Goal: Information Seeking & Learning: Learn about a topic

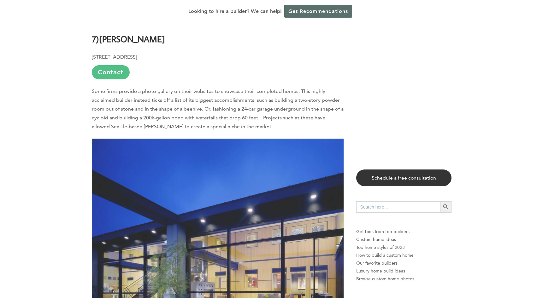
scroll to position [4420, 0]
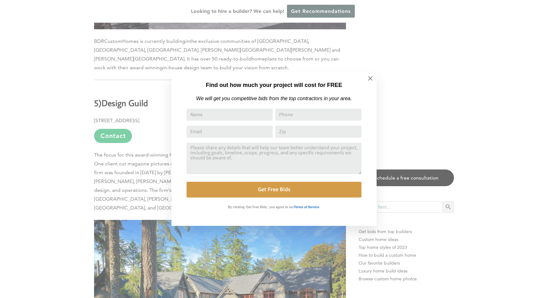
drag, startPoint x: 546, startPoint y: 57, endPoint x: 544, endPoint y: 200, distance: 142.3
click at [369, 78] on icon at bounding box center [370, 78] width 7 height 7
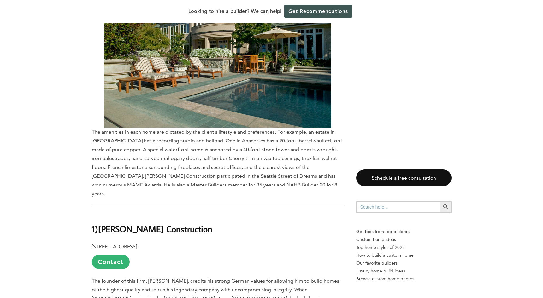
scroll to position [5774, 0]
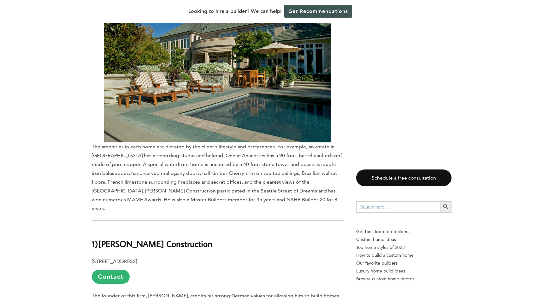
click at [104, 238] on b "[PERSON_NAME] Construction" at bounding box center [155, 243] width 114 height 11
drag, startPoint x: 104, startPoint y: 59, endPoint x: 143, endPoint y: 57, distance: 39.1
click at [143, 238] on b "[PERSON_NAME] Construction" at bounding box center [155, 243] width 114 height 11
copy b "[PERSON_NAME] Construction"
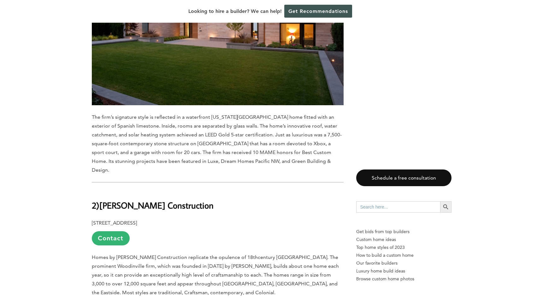
scroll to position [5458, 0]
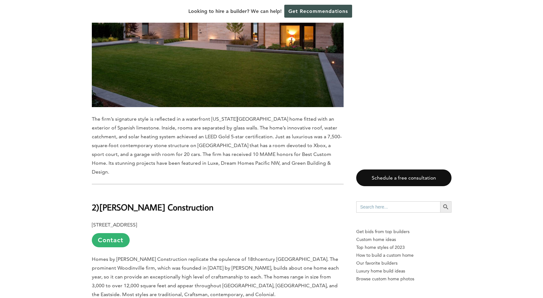
click at [112, 202] on b "[PERSON_NAME] Construction" at bounding box center [156, 207] width 114 height 11
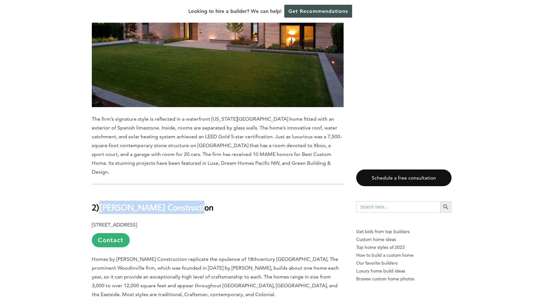
drag, startPoint x: 112, startPoint y: 26, endPoint x: 155, endPoint y: 25, distance: 43.9
click at [155, 202] on b "[PERSON_NAME] Construction" at bounding box center [156, 207] width 114 height 11
copy b "[PERSON_NAME] Construction"
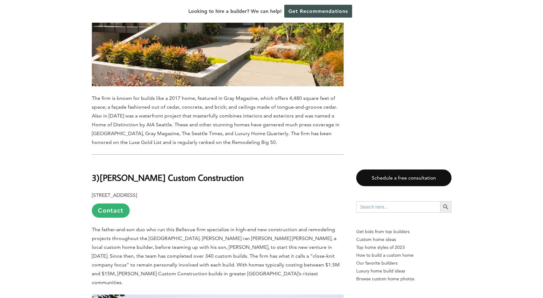
scroll to position [5080, 0]
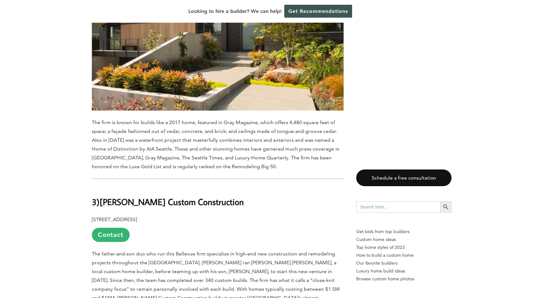
click at [114, 196] on b "[PERSON_NAME] Custom Construction" at bounding box center [172, 201] width 144 height 11
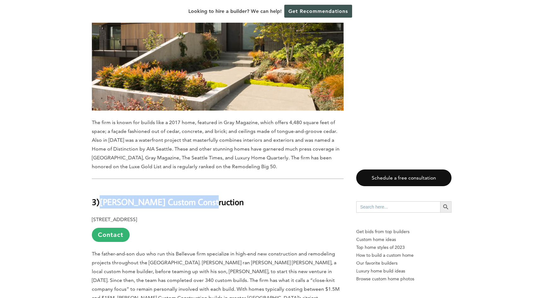
drag, startPoint x: 114, startPoint y: 45, endPoint x: 170, endPoint y: 47, distance: 56.2
click at [170, 196] on b "[PERSON_NAME] Custom Construction" at bounding box center [172, 201] width 144 height 11
copy b "[PERSON_NAME] Custom Construction"
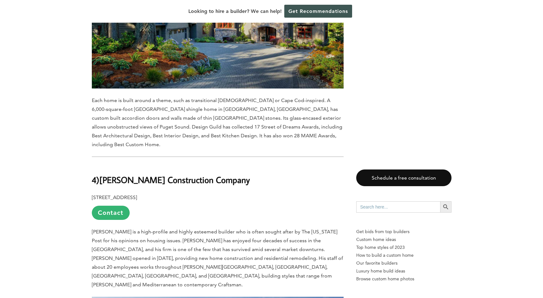
scroll to position [4701, 0]
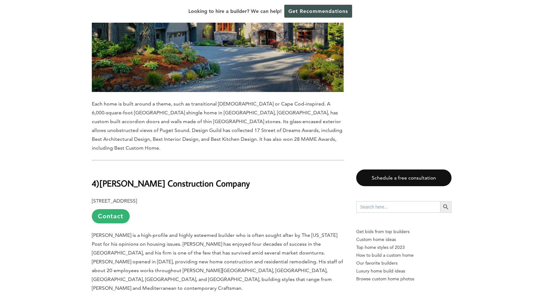
click at [112, 178] on b "[PERSON_NAME] Construction Company" at bounding box center [174, 183] width 150 height 11
drag, startPoint x: 112, startPoint y: 32, endPoint x: 227, endPoint y: 34, distance: 115.2
click at [227, 178] on b "[PERSON_NAME] Construction Company" at bounding box center [174, 183] width 150 height 11
copy b "[PERSON_NAME] Construction Company"
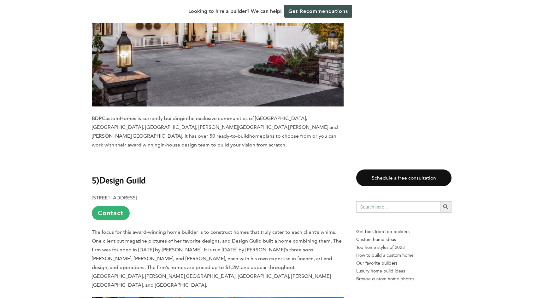
scroll to position [4355, 0]
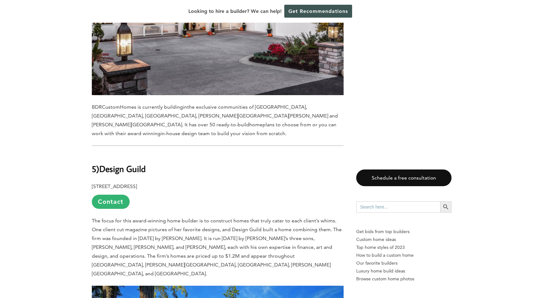
click at [109, 163] on b "Design Guild" at bounding box center [122, 168] width 46 height 11
drag, startPoint x: 109, startPoint y: 44, endPoint x: 132, endPoint y: 45, distance: 23.1
click at [132, 163] on b "Design Guild" at bounding box center [122, 168] width 46 height 11
copy b "Design Guild"
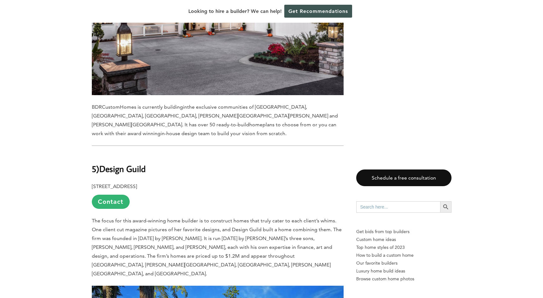
click at [112, 163] on b "Design Guild" at bounding box center [122, 168] width 46 height 11
drag, startPoint x: 112, startPoint y: 49, endPoint x: 130, endPoint y: 46, distance: 18.2
click at [130, 163] on b "Design Guild" at bounding box center [122, 168] width 46 height 11
copy b "Design Guild"
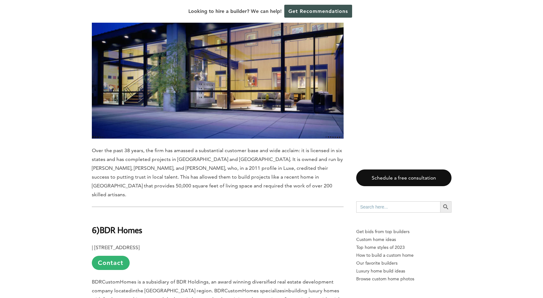
scroll to position [3913, 0]
click at [109, 225] on b "BDR Homes" at bounding box center [121, 230] width 43 height 11
drag, startPoint x: 109, startPoint y: 117, endPoint x: 132, endPoint y: 119, distance: 23.4
click at [132, 225] on b "BDR Homes" at bounding box center [121, 230] width 43 height 11
copy b "BDR Homes"
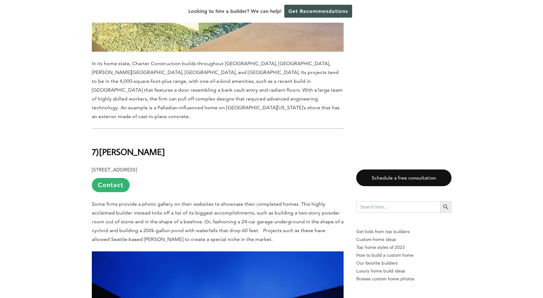
scroll to position [3598, 0]
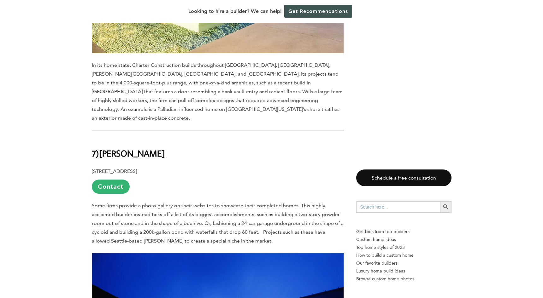
click at [115, 148] on b "[PERSON_NAME]" at bounding box center [132, 153] width 66 height 11
drag, startPoint x: 114, startPoint y: 52, endPoint x: 160, endPoint y: 51, distance: 45.4
click at [160, 138] on h2 "7) [PERSON_NAME]" at bounding box center [218, 149] width 252 height 22
copy div "[PERSON_NAME]"
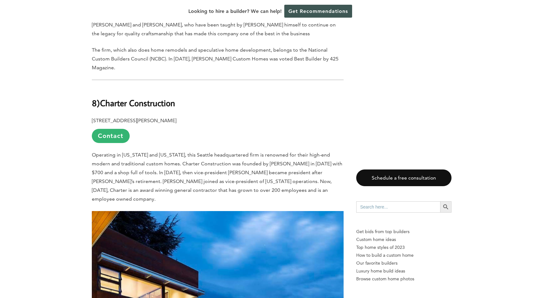
scroll to position [3093, 0]
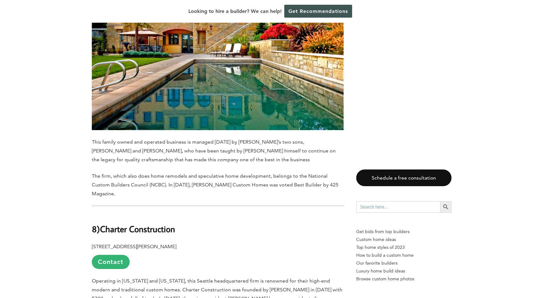
click at [119, 224] on b "Charter Construction" at bounding box center [137, 229] width 75 height 11
drag, startPoint x: 119, startPoint y: 142, endPoint x: 154, endPoint y: 142, distance: 35.0
click at [154, 224] on b "Charter Construction" at bounding box center [137, 229] width 75 height 11
drag, startPoint x: 154, startPoint y: 142, endPoint x: 112, endPoint y: 142, distance: 42.3
click at [112, 224] on b "Charter Construction" at bounding box center [137, 229] width 75 height 11
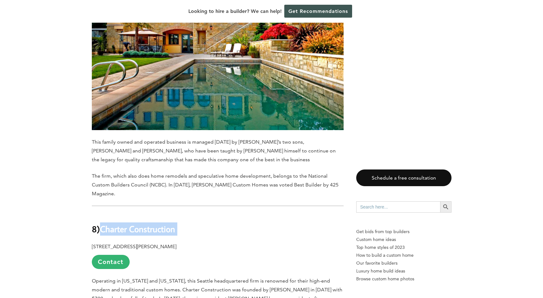
drag, startPoint x: 112, startPoint y: 142, endPoint x: 180, endPoint y: 144, distance: 68.5
click at [178, 214] on h2 "8) Charter Construction" at bounding box center [218, 225] width 252 height 22
copy div "Charter Construction"
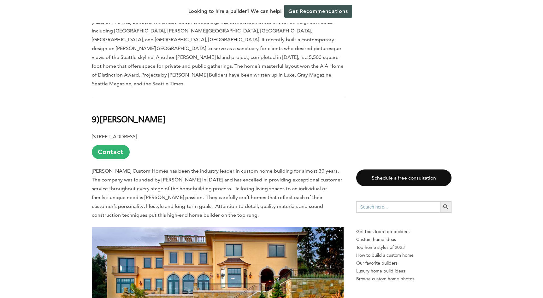
scroll to position [2777, 0]
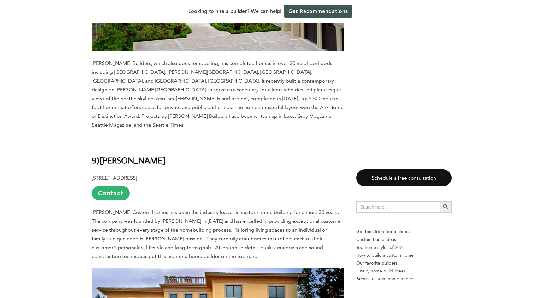
click at [114, 155] on b "[PERSON_NAME]" at bounding box center [133, 160] width 66 height 11
drag, startPoint x: 114, startPoint y: 76, endPoint x: 150, endPoint y: 75, distance: 35.3
click at [150, 155] on b "[PERSON_NAME]" at bounding box center [133, 160] width 66 height 11
copy b "[PERSON_NAME]"
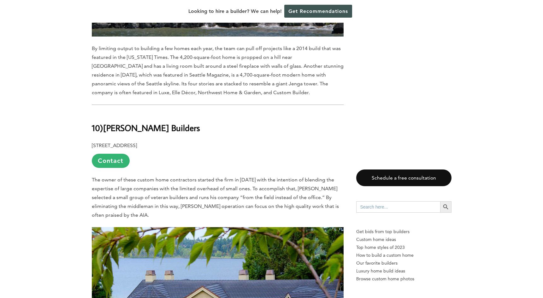
scroll to position [2431, 0]
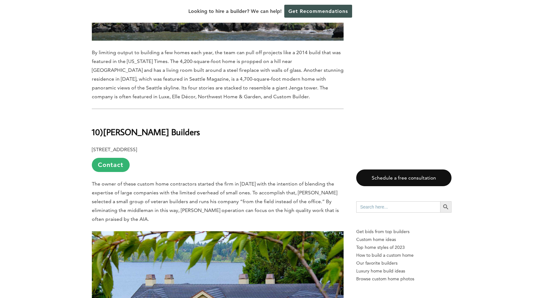
click at [110, 126] on b "[PERSON_NAME] Builders" at bounding box center [151, 131] width 97 height 11
drag, startPoint x: 110, startPoint y: 57, endPoint x: 139, endPoint y: 58, distance: 29.7
click at [140, 126] on b "[PERSON_NAME] Builders" at bounding box center [151, 131] width 97 height 11
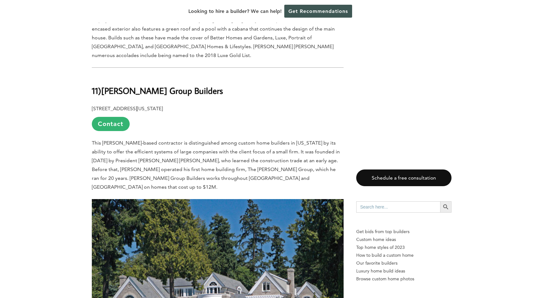
scroll to position [2084, 0]
click at [118, 85] on b "[PERSON_NAME] Group Builders" at bounding box center [162, 90] width 122 height 11
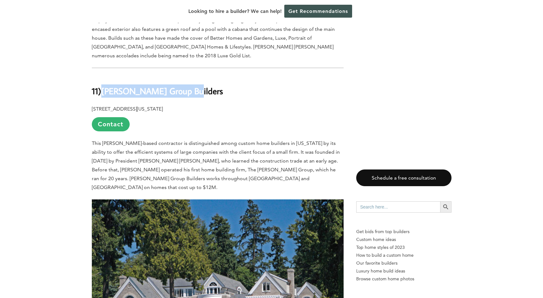
drag, startPoint x: 118, startPoint y: 32, endPoint x: 178, endPoint y: 32, distance: 59.9
click at [178, 85] on b "[PERSON_NAME] Group Builders" at bounding box center [162, 90] width 122 height 11
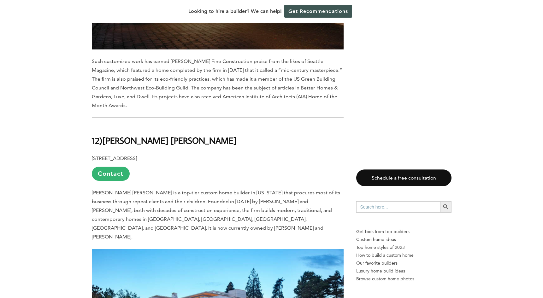
scroll to position [1610, 0]
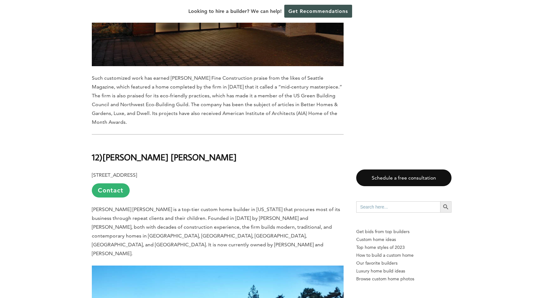
click at [114, 152] on b "[PERSON_NAME] [PERSON_NAME]" at bounding box center [170, 157] width 134 height 11
drag, startPoint x: 113, startPoint y: 123, endPoint x: 144, endPoint y: 121, distance: 30.7
click at [144, 152] on b "[PERSON_NAME] [PERSON_NAME]" at bounding box center [170, 157] width 134 height 11
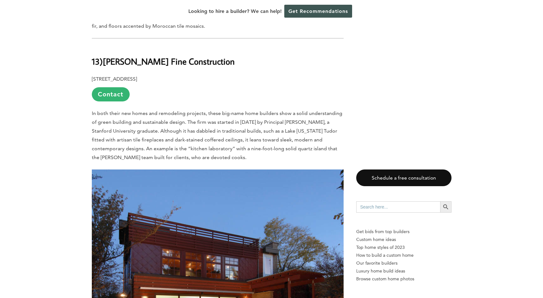
scroll to position [1295, 0]
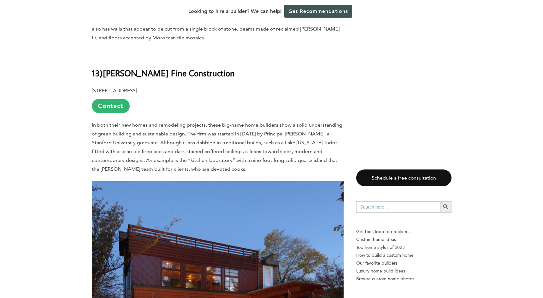
click at [122, 58] on h2 "13) [PERSON_NAME] Fine Construction" at bounding box center [218, 69] width 252 height 22
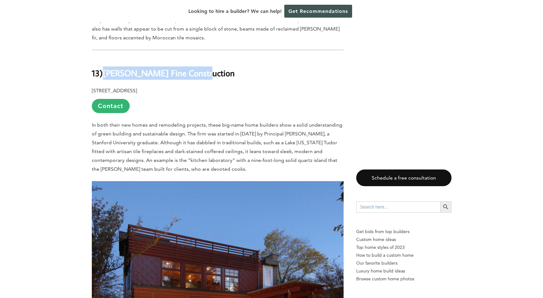
drag, startPoint x: 122, startPoint y: 52, endPoint x: 168, endPoint y: 50, distance: 46.1
click at [168, 58] on h2 "13) [PERSON_NAME] Fine Construction" at bounding box center [218, 69] width 252 height 22
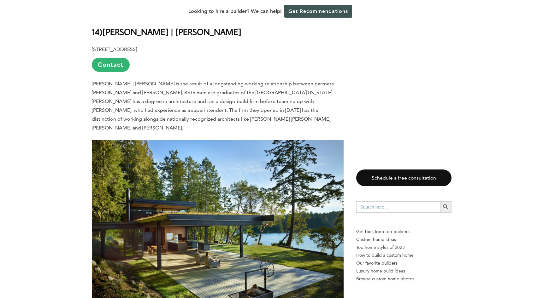
scroll to position [853, 0]
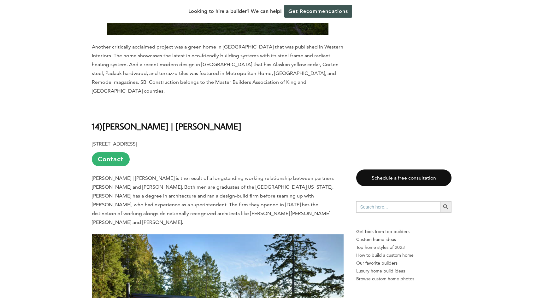
click at [120, 121] on b "[PERSON_NAME] | [PERSON_NAME]" at bounding box center [172, 126] width 139 height 11
drag, startPoint x: 120, startPoint y: 113, endPoint x: 187, endPoint y: 113, distance: 66.6
click at [187, 113] on h2 "14) [PERSON_NAME] | [PERSON_NAME]" at bounding box center [218, 122] width 252 height 22
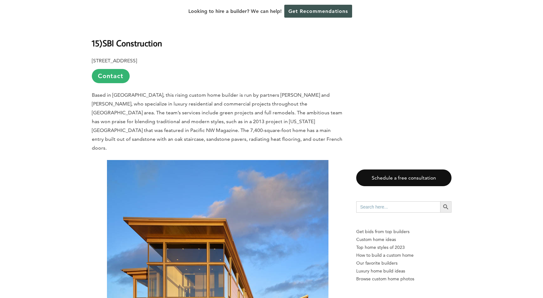
scroll to position [475, 0]
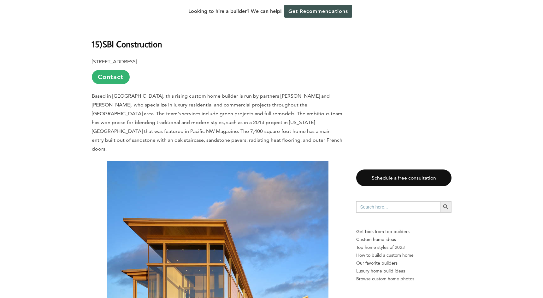
click at [111, 46] on b "SBI Construction" at bounding box center [133, 43] width 60 height 11
drag, startPoint x: 111, startPoint y: 46, endPoint x: 146, endPoint y: 45, distance: 34.7
click at [146, 45] on b "SBI Construction" at bounding box center [133, 43] width 60 height 11
